Goal: Task Accomplishment & Management: Use online tool/utility

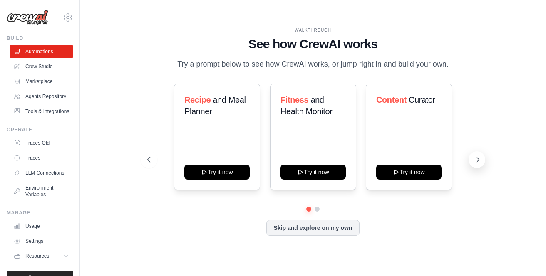
click at [479, 162] on icon at bounding box center [477, 160] width 8 height 8
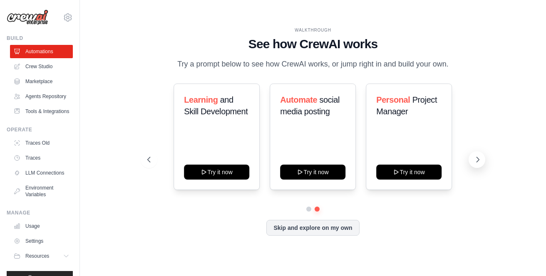
click at [477, 162] on icon at bounding box center [477, 160] width 8 height 8
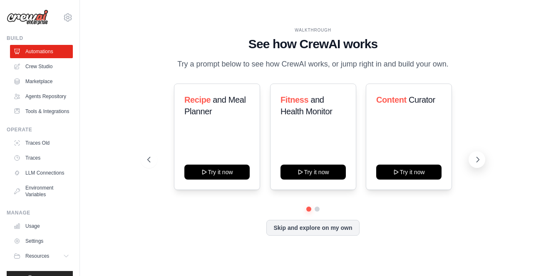
click at [477, 162] on icon at bounding box center [477, 160] width 8 height 8
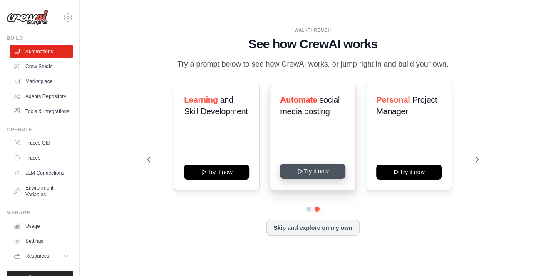
click at [324, 170] on button "Try it now" at bounding box center [312, 171] width 65 height 15
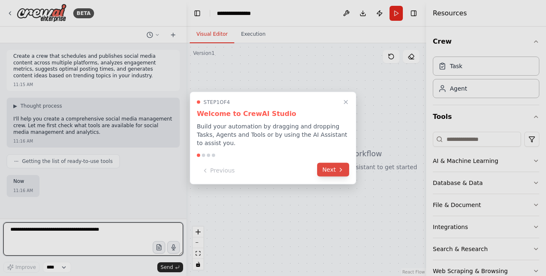
click at [327, 170] on button "Next" at bounding box center [333, 170] width 32 height 14
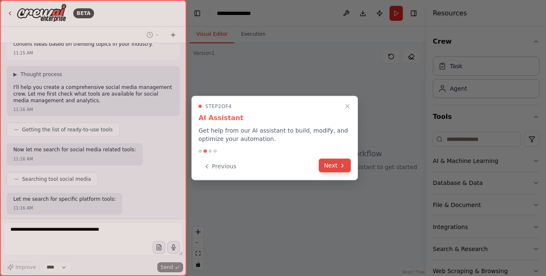
scroll to position [74, 0]
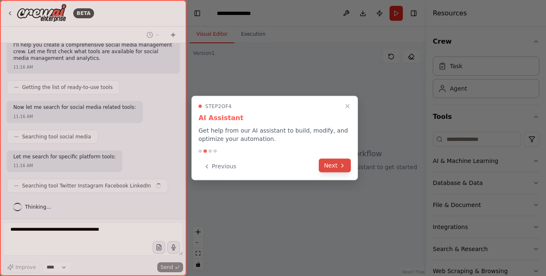
click at [328, 169] on button "Next" at bounding box center [335, 166] width 32 height 14
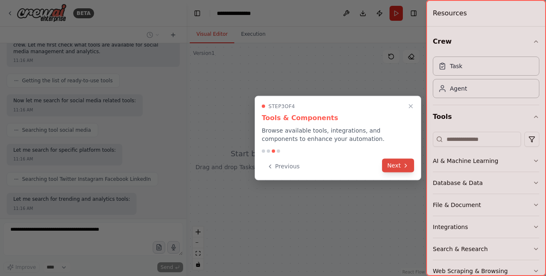
scroll to position [123, 0]
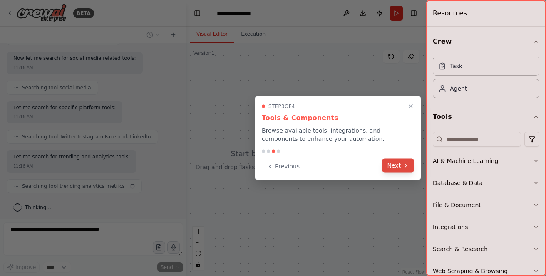
click at [385, 163] on button "Next" at bounding box center [398, 166] width 32 height 14
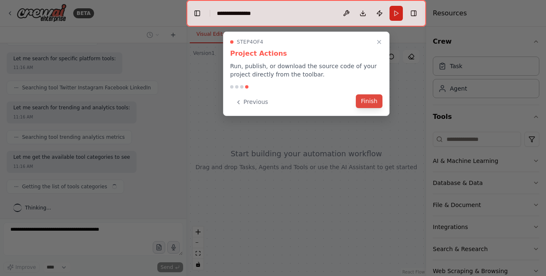
scroll to position [178, 0]
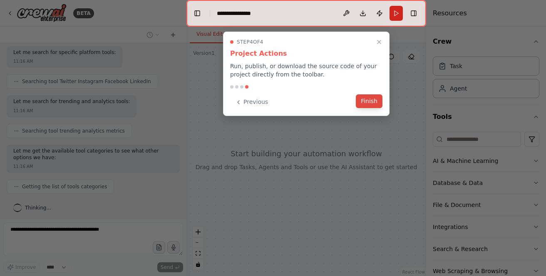
click at [370, 105] on button "Finish" at bounding box center [369, 101] width 27 height 14
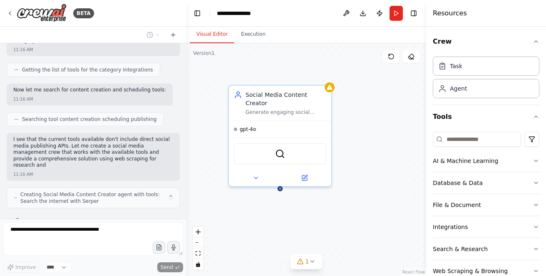
scroll to position [357, 0]
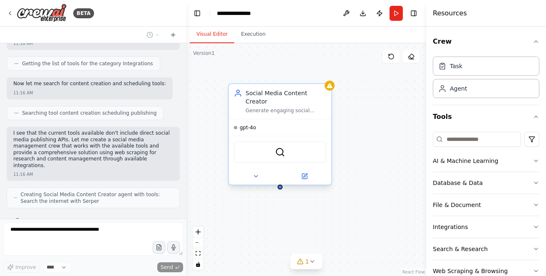
click at [242, 124] on span "gpt-4o" at bounding box center [248, 127] width 16 height 7
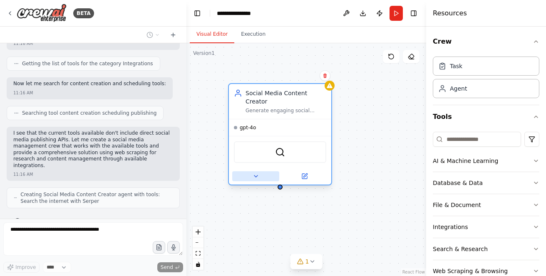
click at [256, 173] on icon at bounding box center [255, 176] width 7 height 7
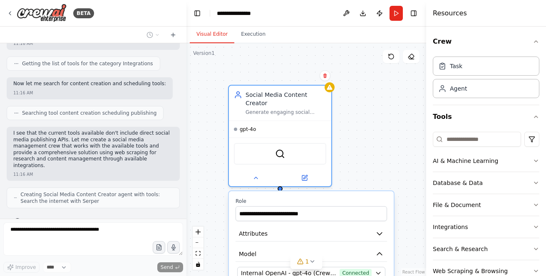
scroll to position [385, 0]
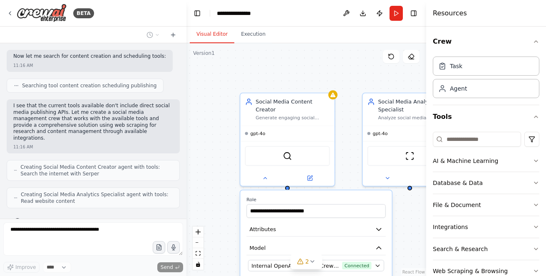
click at [402, 244] on div "**********" at bounding box center [306, 159] width 240 height 233
click at [267, 172] on button at bounding box center [264, 176] width 43 height 9
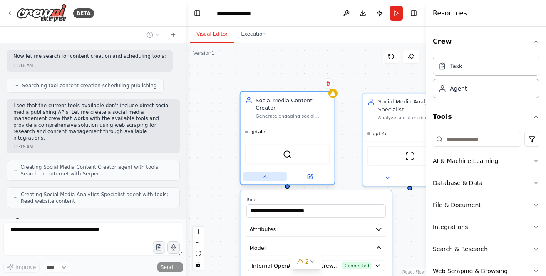
click at [267, 174] on icon at bounding box center [265, 177] width 6 height 6
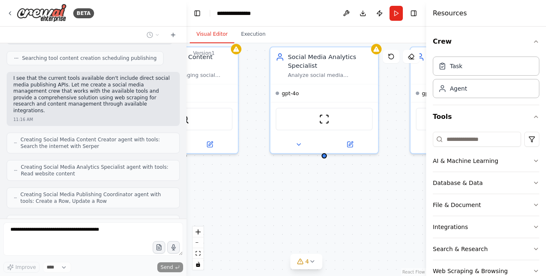
scroll to position [440, 0]
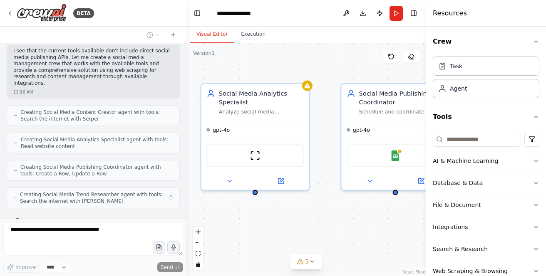
drag, startPoint x: 364, startPoint y: 216, endPoint x: 231, endPoint y: 246, distance: 136.8
click at [231, 246] on div "Social Media Content Creator Generate engaging social media content ideas based…" at bounding box center [306, 159] width 240 height 233
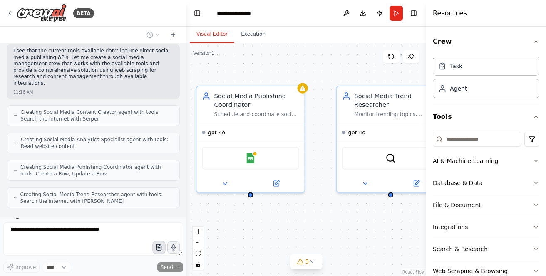
click at [153, 244] on div "BETA Create a crew that schedules and publishes social media content across mul…" at bounding box center [273, 138] width 546 height 276
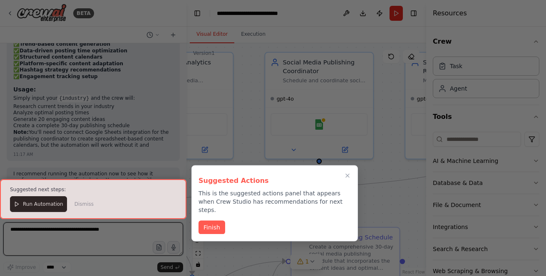
scroll to position [1081, 0]
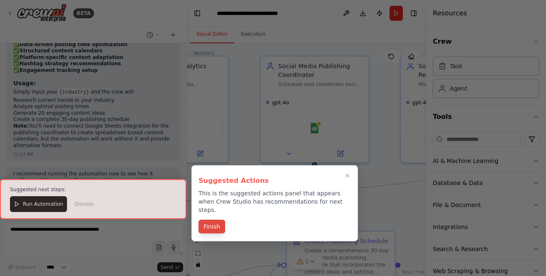
click at [217, 220] on button "Finish" at bounding box center [211, 227] width 27 height 14
click at [36, 203] on div at bounding box center [93, 199] width 186 height 40
click at [27, 205] on div at bounding box center [93, 199] width 186 height 40
click at [212, 220] on button "Finish" at bounding box center [211, 227] width 27 height 14
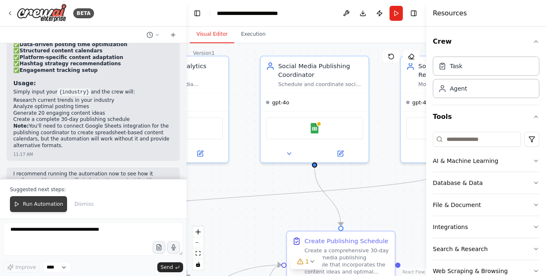
click at [32, 204] on span "Run Automation" at bounding box center [43, 204] width 40 height 7
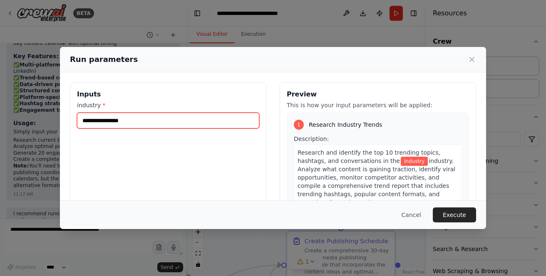
click at [145, 122] on input "industry *" at bounding box center [168, 121] width 182 height 16
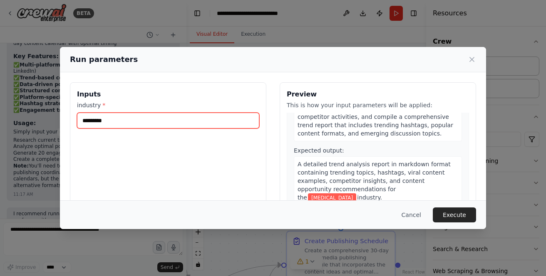
scroll to position [84, 0]
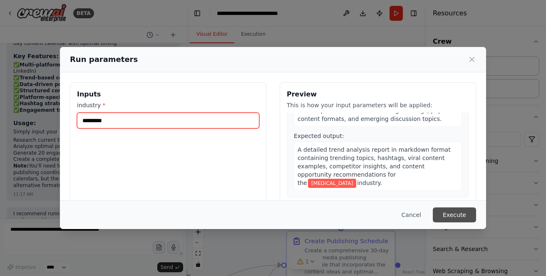
type input "*********"
click at [453, 215] on button "Execute" at bounding box center [453, 214] width 43 height 15
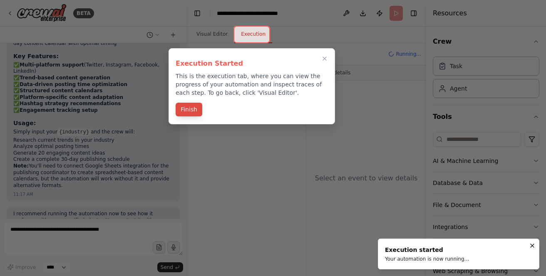
click at [190, 109] on button "Finish" at bounding box center [188, 110] width 27 height 14
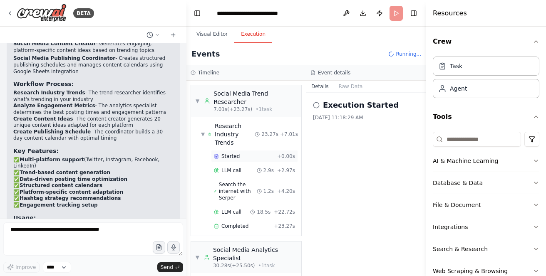
scroll to position [0, 0]
click at [203, 131] on span "▼" at bounding box center [203, 134] width 4 height 7
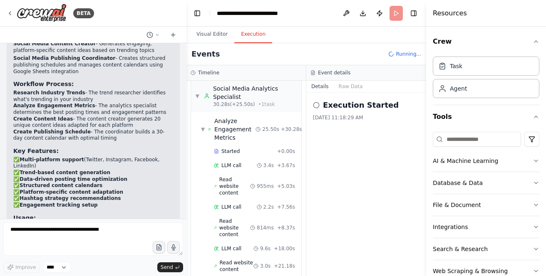
scroll to position [64, 0]
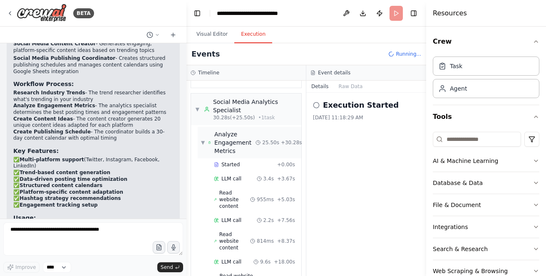
click at [203, 139] on span "▼" at bounding box center [203, 142] width 4 height 7
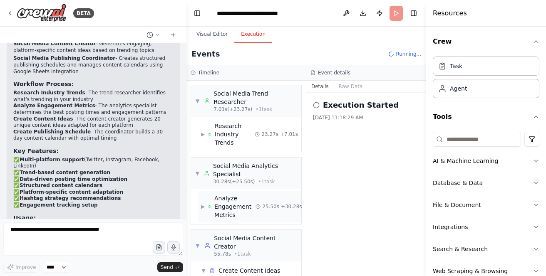
scroll to position [0, 0]
click at [198, 104] on span "▼" at bounding box center [197, 101] width 5 height 7
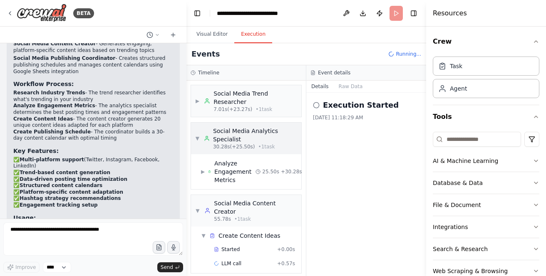
click at [196, 139] on span "▼" at bounding box center [197, 138] width 5 height 7
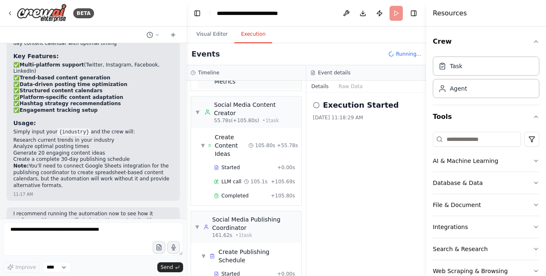
scroll to position [136, 0]
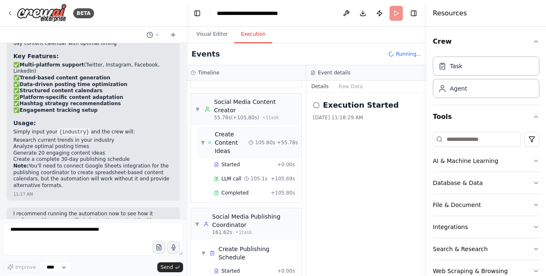
click at [201, 139] on span "▼" at bounding box center [203, 142] width 4 height 7
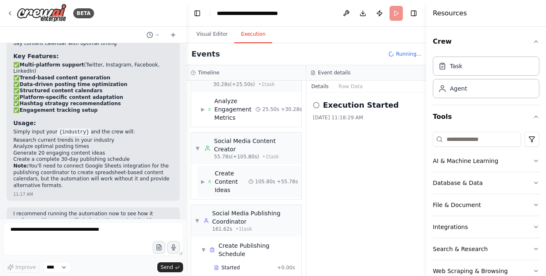
scroll to position [0, 0]
click at [198, 145] on span "▼" at bounding box center [197, 148] width 5 height 7
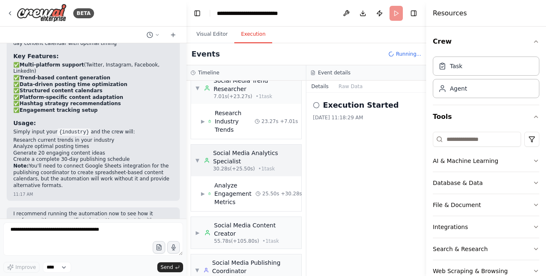
scroll to position [12, 0]
click at [195, 158] on span "▼" at bounding box center [197, 161] width 5 height 7
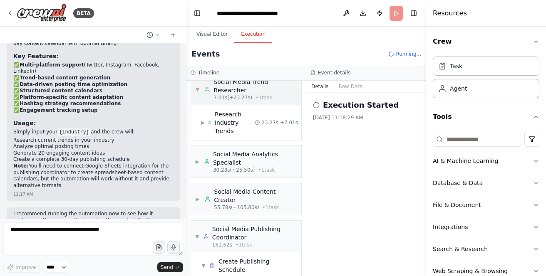
click at [199, 90] on span "▼" at bounding box center [197, 89] width 5 height 7
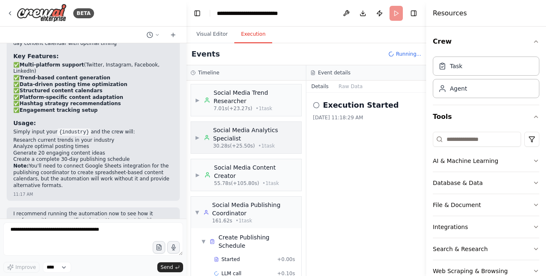
scroll to position [0, 0]
click at [199, 209] on span "▼" at bounding box center [197, 212] width 4 height 7
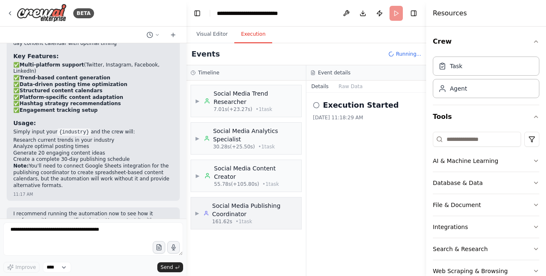
click at [198, 210] on span "▶" at bounding box center [197, 213] width 4 height 7
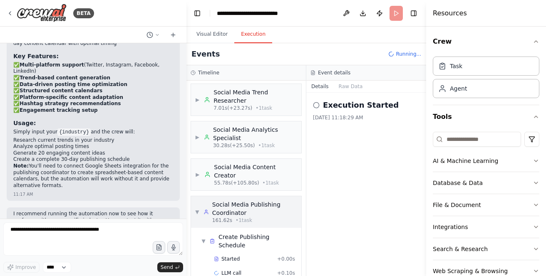
scroll to position [1, 0]
click at [197, 172] on span "▶" at bounding box center [197, 175] width 5 height 7
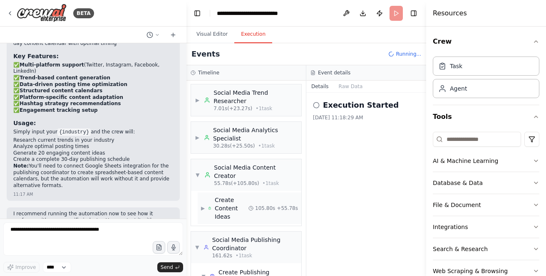
click at [202, 205] on span "▶" at bounding box center [203, 208] width 4 height 7
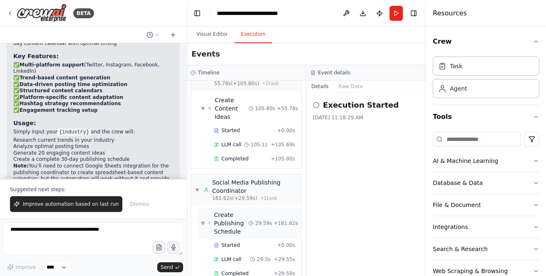
scroll to position [0, 0]
click at [311, 70] on icon at bounding box center [312, 72] width 5 height 5
click at [318, 72] on h3 "Event details" at bounding box center [334, 72] width 32 height 7
click at [314, 72] on icon at bounding box center [312, 73] width 3 height 4
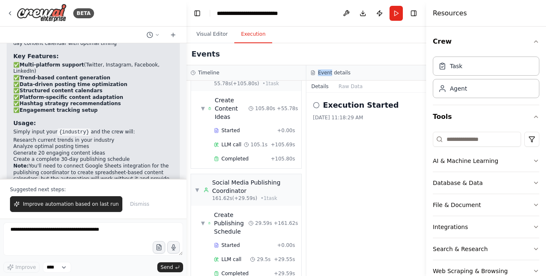
click at [314, 72] on icon at bounding box center [312, 73] width 3 height 4
click at [358, 133] on div "Execution Started [DATE] 11:18:29 AM" at bounding box center [366, 184] width 120 height 183
click at [356, 88] on button "Raw Data" at bounding box center [350, 87] width 34 height 12
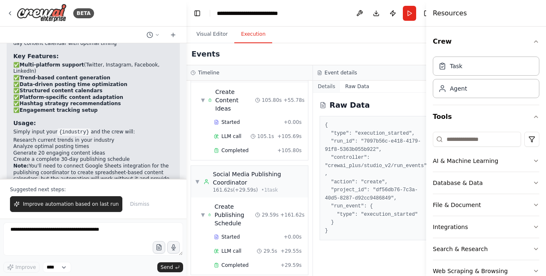
click at [328, 86] on button "Details" at bounding box center [326, 87] width 27 height 12
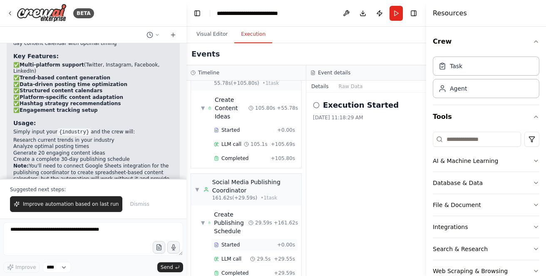
scroll to position [170, 0]
click at [224, 270] on span "Completed" at bounding box center [234, 273] width 27 height 7
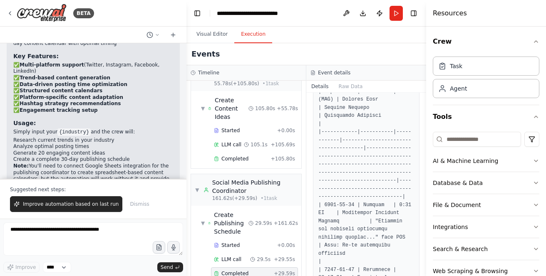
scroll to position [373, 0]
click at [200, 178] on div "▼ Social Media Publishing Coordinator 161.62s (+29.59s) • 1 task" at bounding box center [246, 189] width 102 height 23
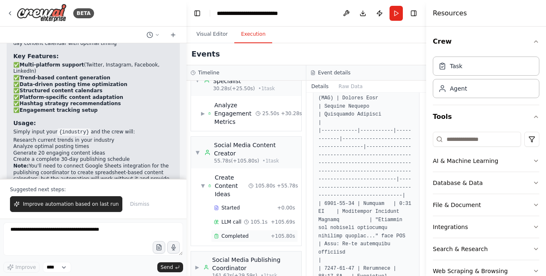
click at [230, 233] on span "Completed" at bounding box center [234, 236] width 27 height 7
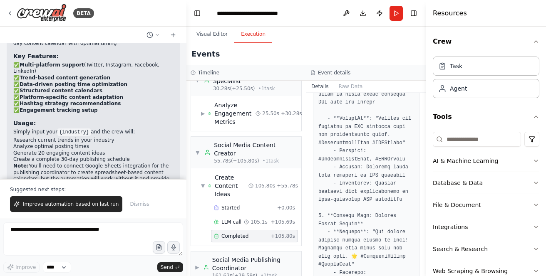
scroll to position [1797, 0]
click at [75, 205] on span "Improve automation based on last run" at bounding box center [71, 204] width 96 height 7
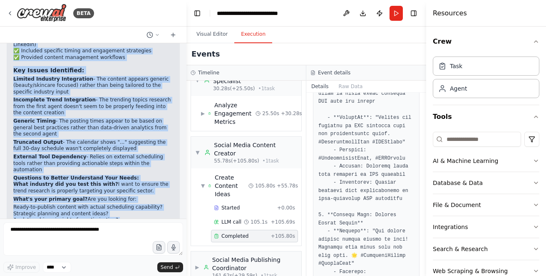
scroll to position [1297, 0]
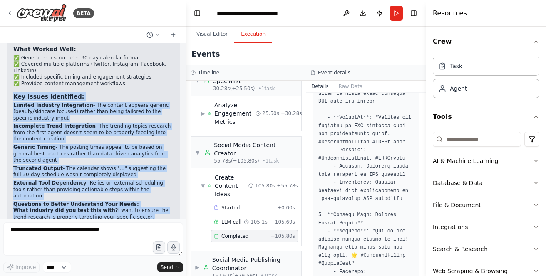
drag, startPoint x: 136, startPoint y: 198, endPoint x: 4, endPoint y: 57, distance: 193.9
click at [4, 57] on div "Create a crew that schedules and publishes social media content across multiple…" at bounding box center [93, 130] width 186 height 175
copy div "Key Issues Identified: Limited Industry Integration - The content appears gener…"
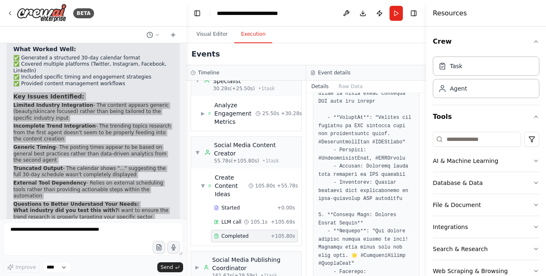
drag, startPoint x: 235, startPoint y: 276, endPoint x: 19, endPoint y: 136, distance: 257.3
click at [19, 165] on p "Truncated Output - The calendar shows "..." suggesting the full 30-day schedule…" at bounding box center [93, 171] width 160 height 13
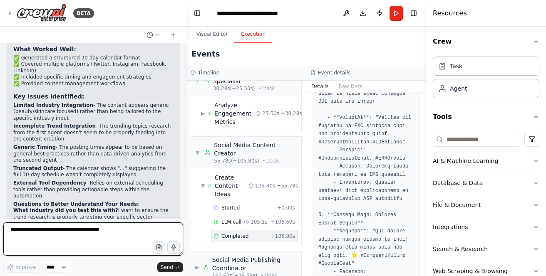
click at [35, 241] on textarea at bounding box center [93, 238] width 180 height 33
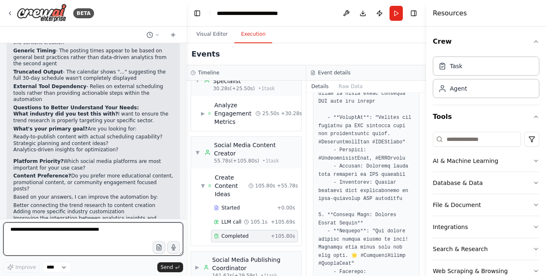
scroll to position [1392, 0]
click at [37, 238] on textarea at bounding box center [93, 238] width 180 height 33
paste textarea "**********"
type textarea "**********"
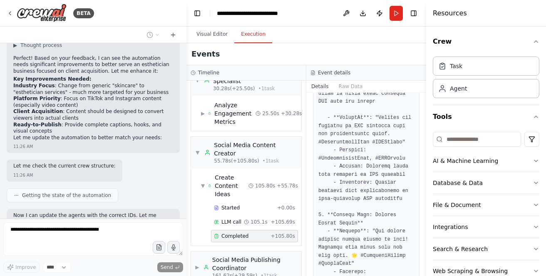
scroll to position [1778, 0]
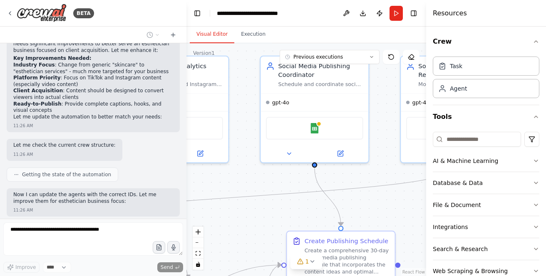
click at [212, 37] on button "Visual Editor" at bounding box center [212, 34] width 44 height 17
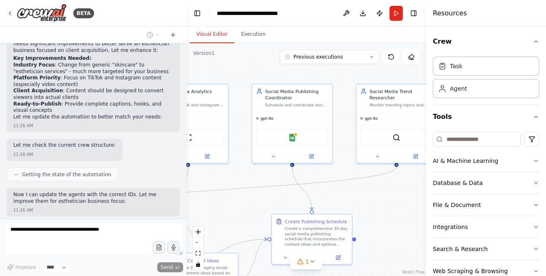
scroll to position [1802, 0]
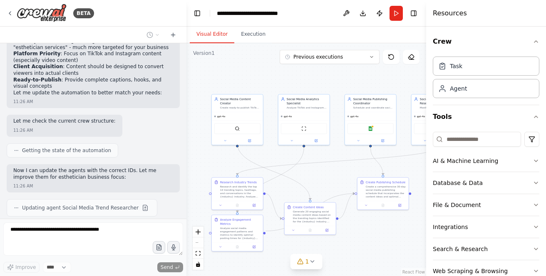
drag, startPoint x: 232, startPoint y: 197, endPoint x: 332, endPoint y: 178, distance: 101.9
click at [333, 178] on div ".deletable-edge-delete-btn { width: 20px; height: 20px; border: 0px solid #ffff…" at bounding box center [306, 159] width 240 height 233
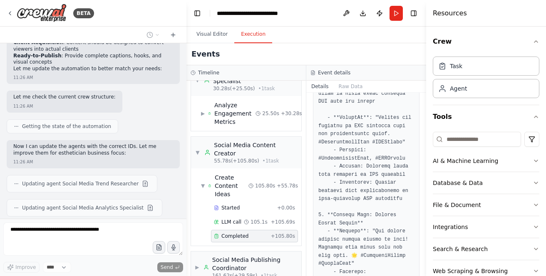
click at [253, 34] on button "Execution" at bounding box center [253, 34] width 38 height 17
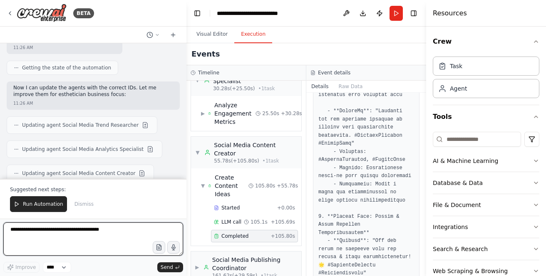
scroll to position [2338, 0]
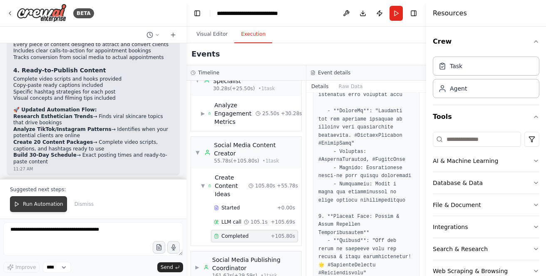
click at [21, 201] on button "Run Automation" at bounding box center [38, 204] width 57 height 16
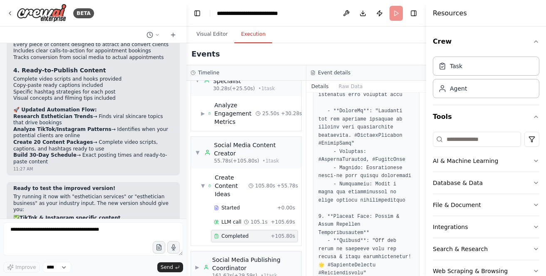
scroll to position [2298, 0]
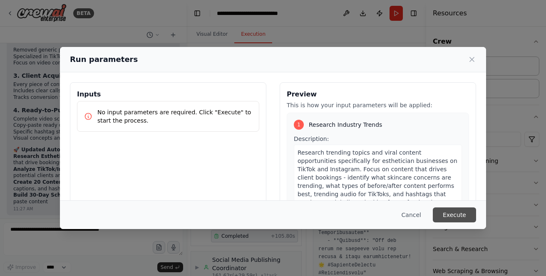
click at [448, 213] on button "Execute" at bounding box center [453, 214] width 43 height 15
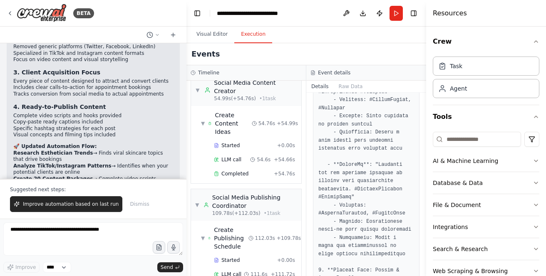
scroll to position [0, 0]
click at [230, 170] on span "Completed" at bounding box center [234, 173] width 27 height 7
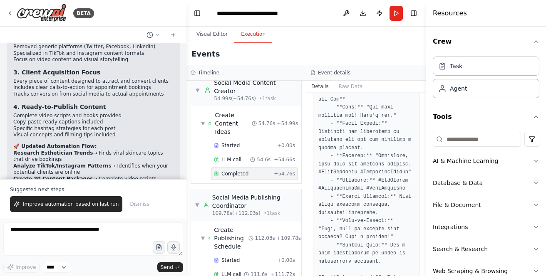
scroll to position [2751, 0]
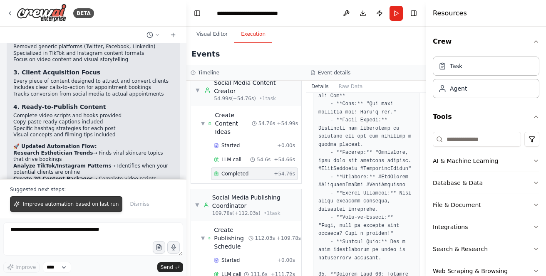
click at [40, 205] on span "Improve automation based on last run" at bounding box center [71, 204] width 96 height 7
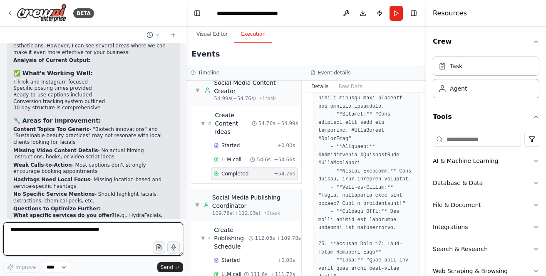
scroll to position [2605, 0]
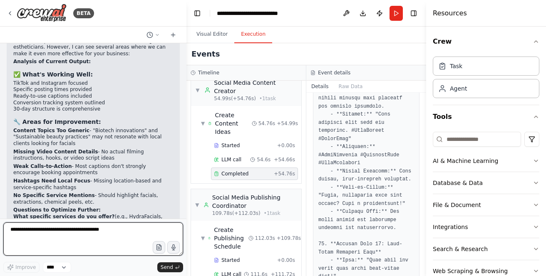
click at [32, 233] on textarea at bounding box center [93, 238] width 180 height 33
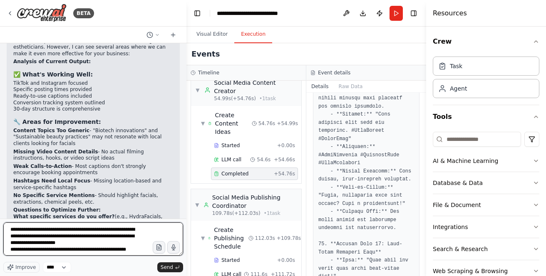
scroll to position [4, 0]
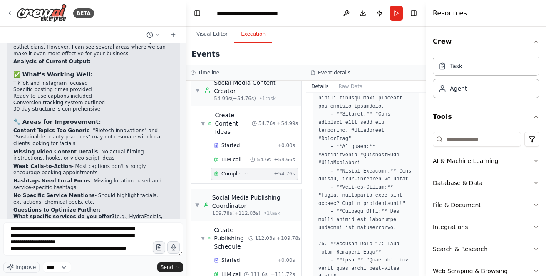
drag, startPoint x: 61, startPoint y: 166, endPoint x: 15, endPoint y: 159, distance: 46.7
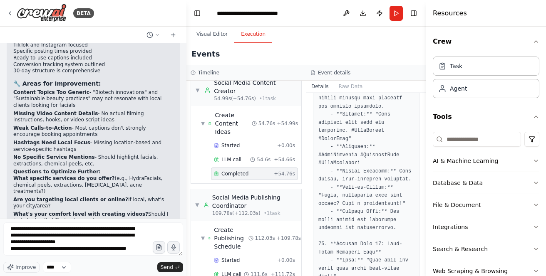
scroll to position [2644, 0]
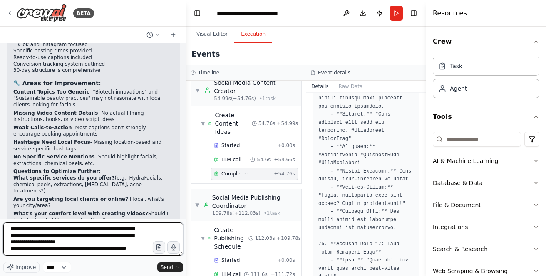
click at [146, 249] on textarea "**********" at bounding box center [93, 238] width 180 height 33
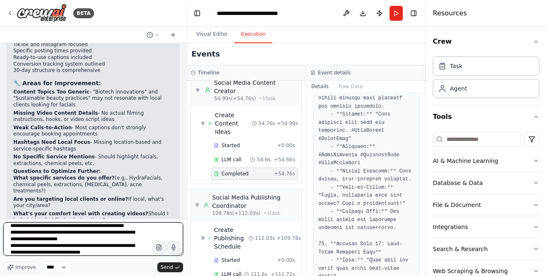
type textarea "**********"
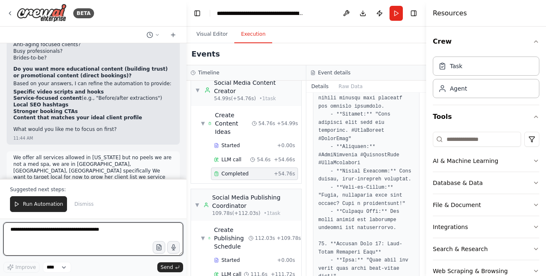
scroll to position [3437, 0]
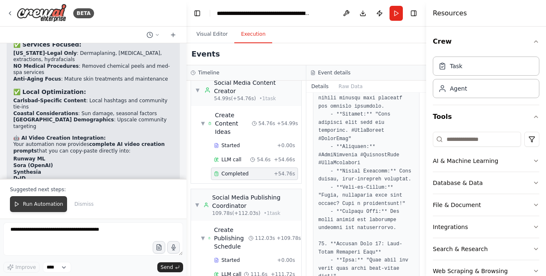
click at [28, 205] on span "Run Automation" at bounding box center [43, 204] width 40 height 7
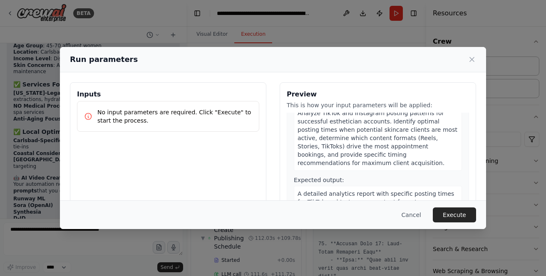
scroll to position [301, 0]
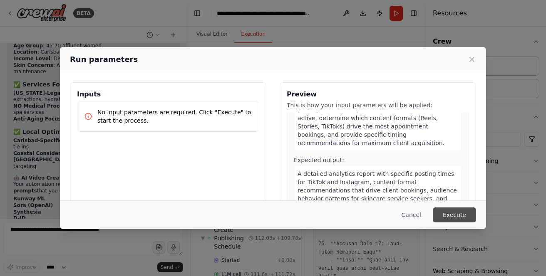
click at [452, 212] on button "Execute" at bounding box center [453, 214] width 43 height 15
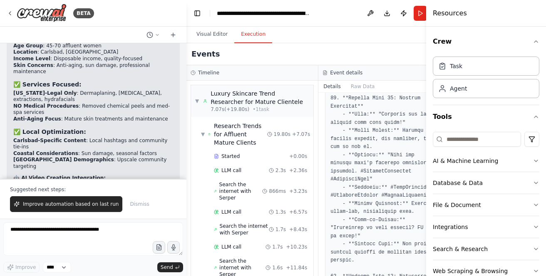
scroll to position [3437, 0]
